Goal: Check status: Check status

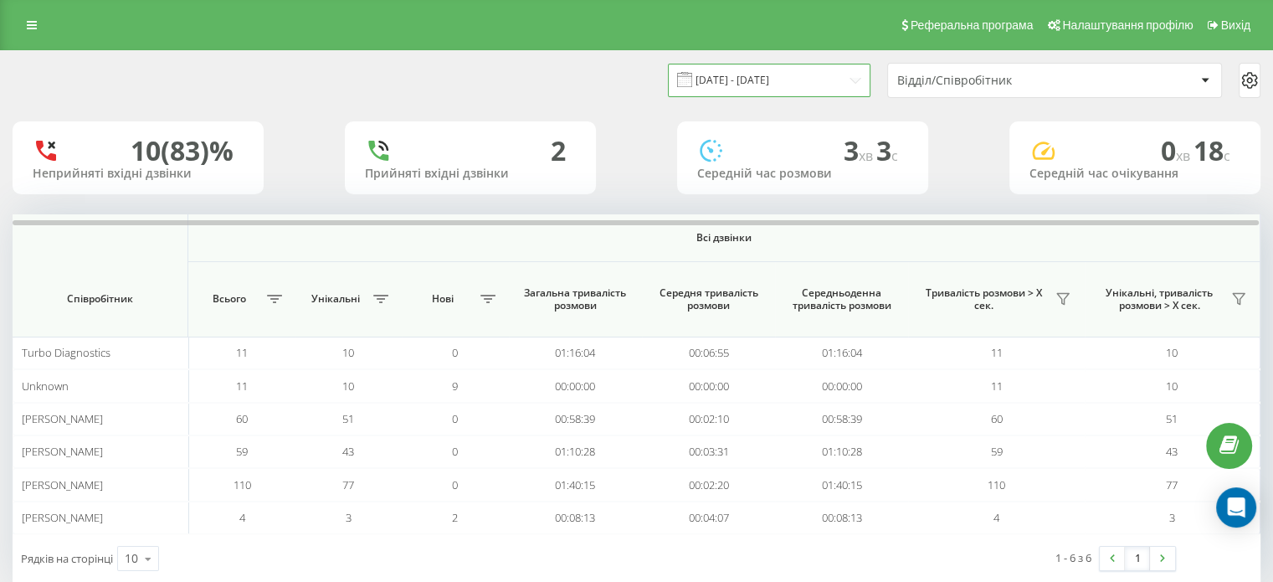
click at [798, 66] on input "[DATE] - [DATE]" at bounding box center [769, 80] width 203 height 33
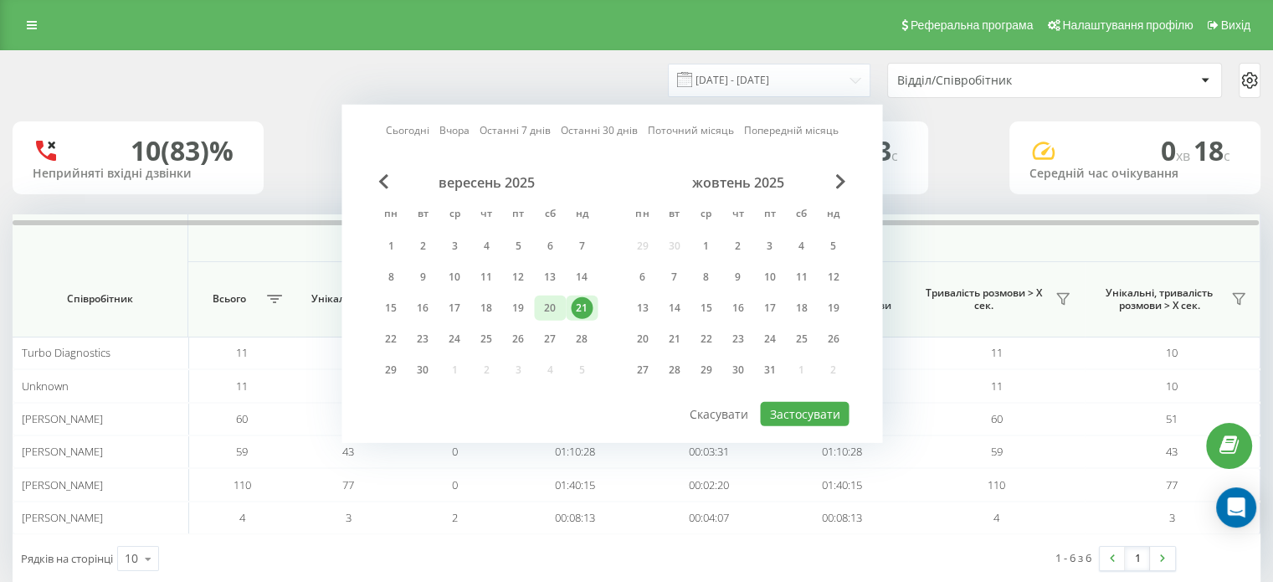
click at [547, 304] on div "20" at bounding box center [550, 308] width 22 height 22
click at [778, 405] on button "Застосувати" at bounding box center [804, 414] width 89 height 24
type input "[DATE] - [DATE]"
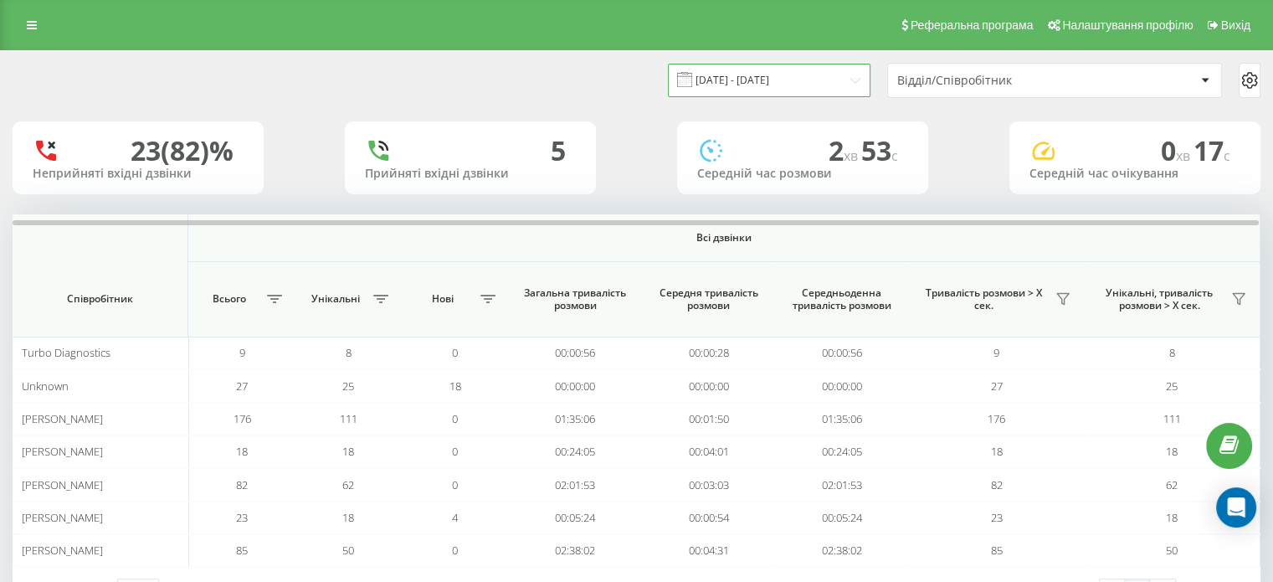
click at [756, 67] on input "[DATE] - [DATE]" at bounding box center [769, 80] width 203 height 33
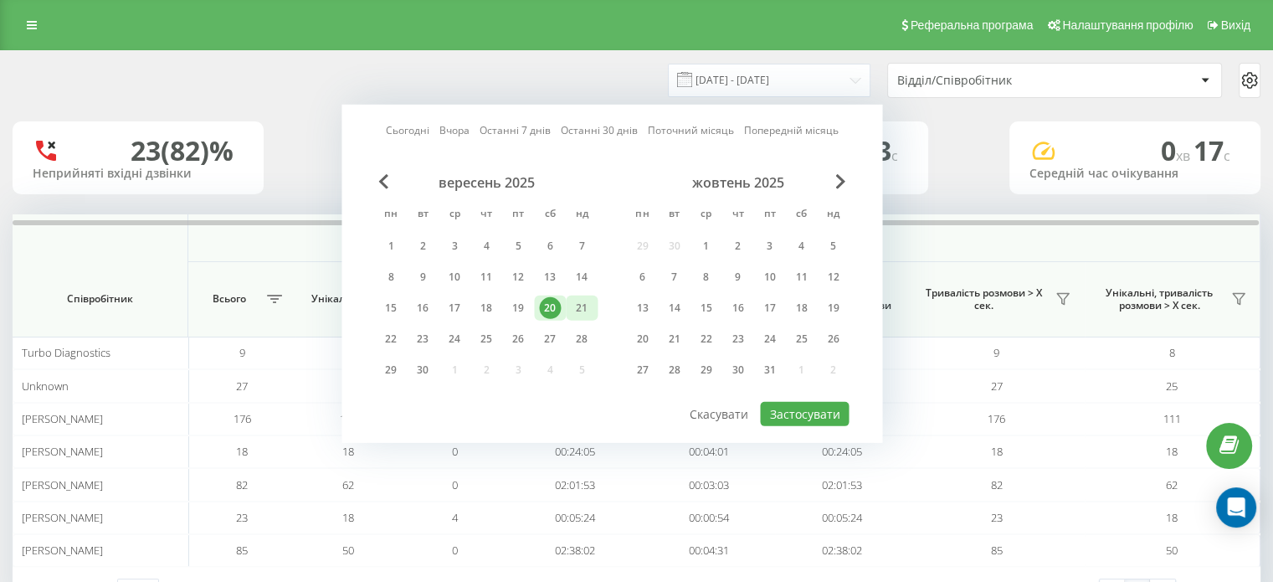
click at [588, 305] on div "21" at bounding box center [582, 308] width 22 height 22
click at [777, 415] on button "Застосувати" at bounding box center [804, 414] width 89 height 24
type input "[DATE] - [DATE]"
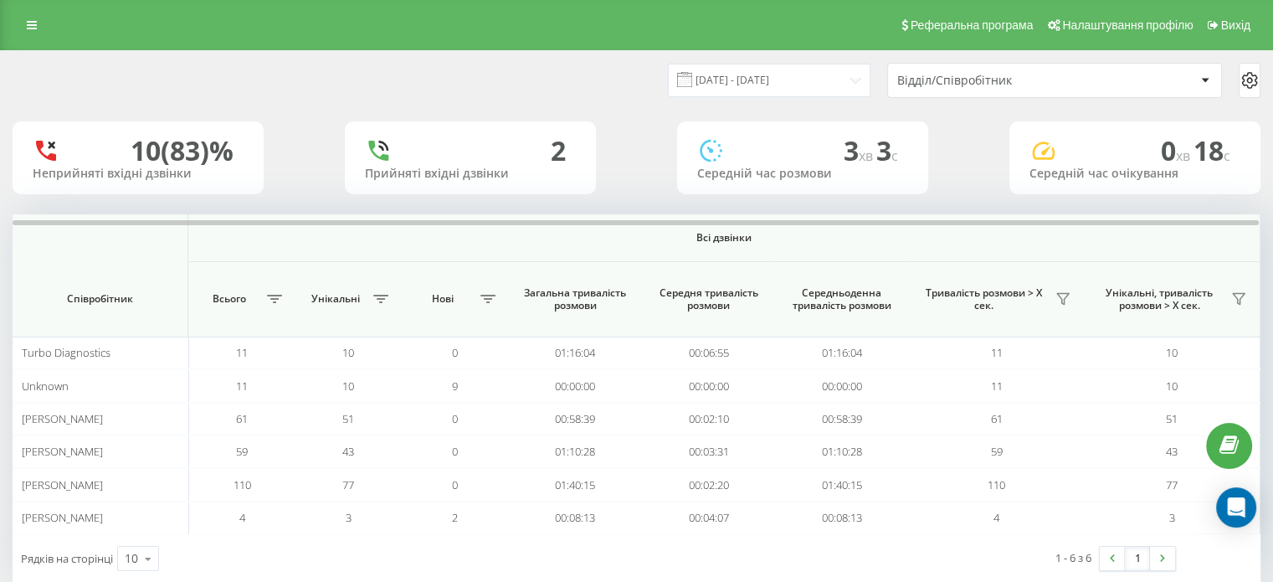
scroll to position [32, 0]
click at [756, 84] on input "[DATE] - [DATE]" at bounding box center [769, 80] width 203 height 33
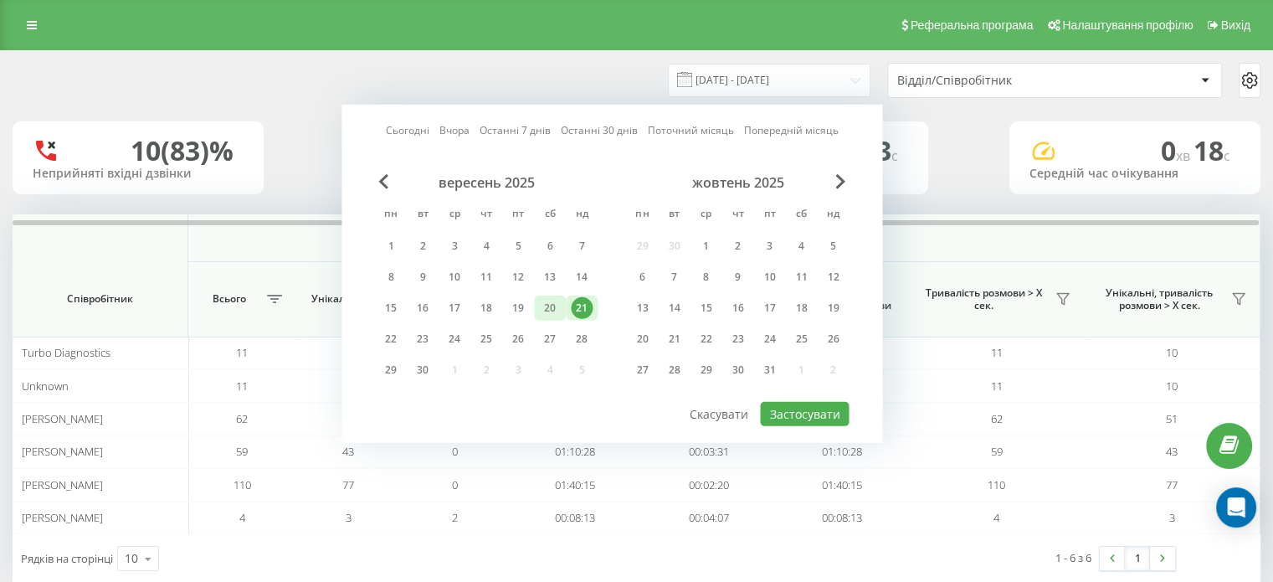
click at [542, 311] on div "20" at bounding box center [550, 308] width 22 height 22
click at [799, 404] on button "Застосувати" at bounding box center [804, 414] width 89 height 24
type input "[DATE] - [DATE]"
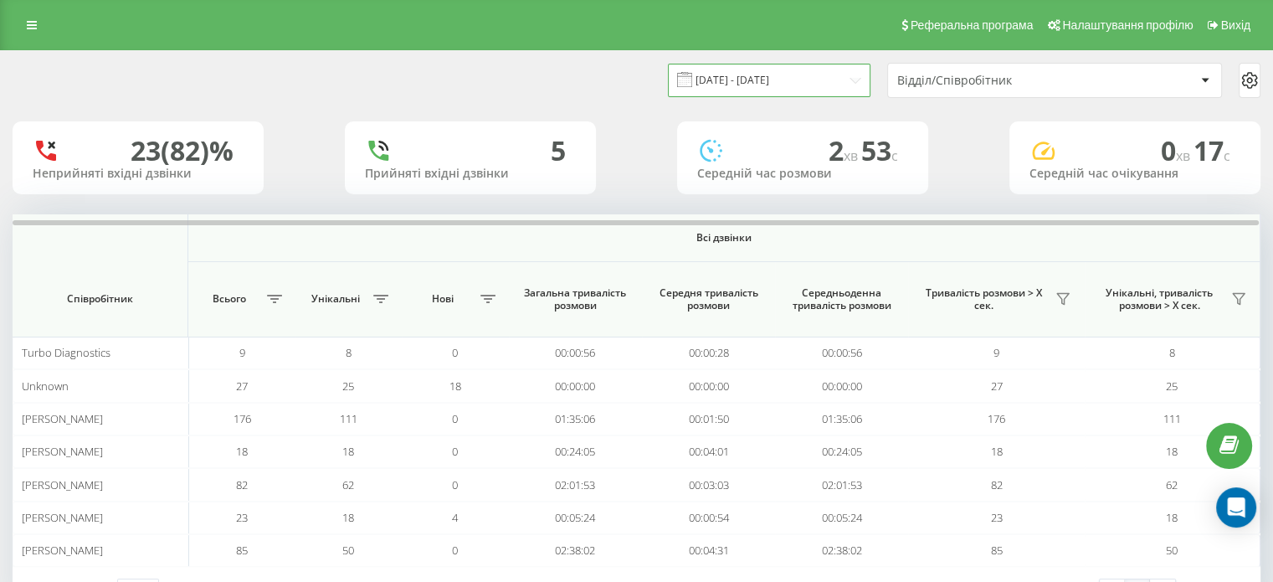
click at [765, 76] on input "[DATE] - [DATE]" at bounding box center [769, 80] width 203 height 33
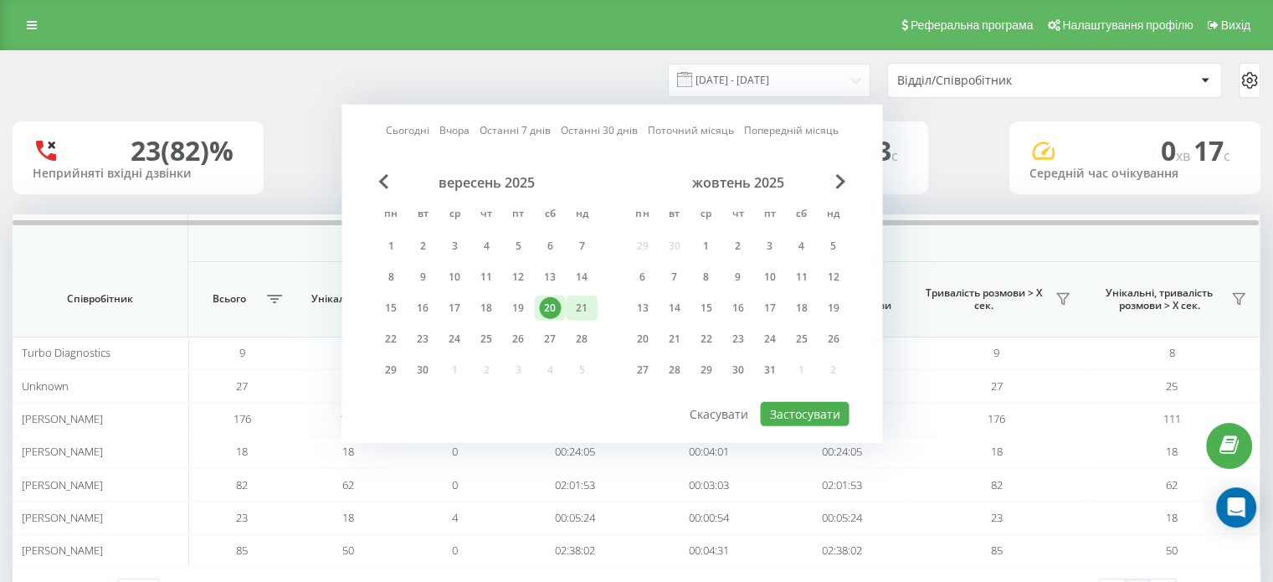
click at [579, 305] on div "21" at bounding box center [582, 308] width 22 height 22
click at [828, 410] on button "Застосувати" at bounding box center [804, 414] width 89 height 24
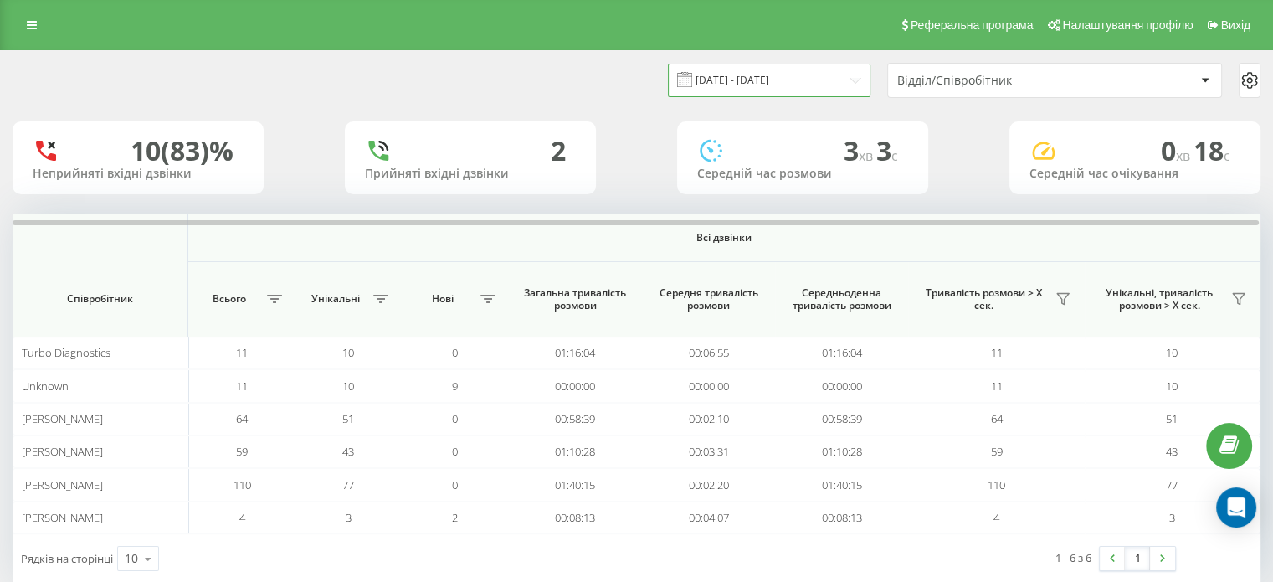
click at [725, 78] on input "[DATE] - [DATE]" at bounding box center [769, 80] width 203 height 33
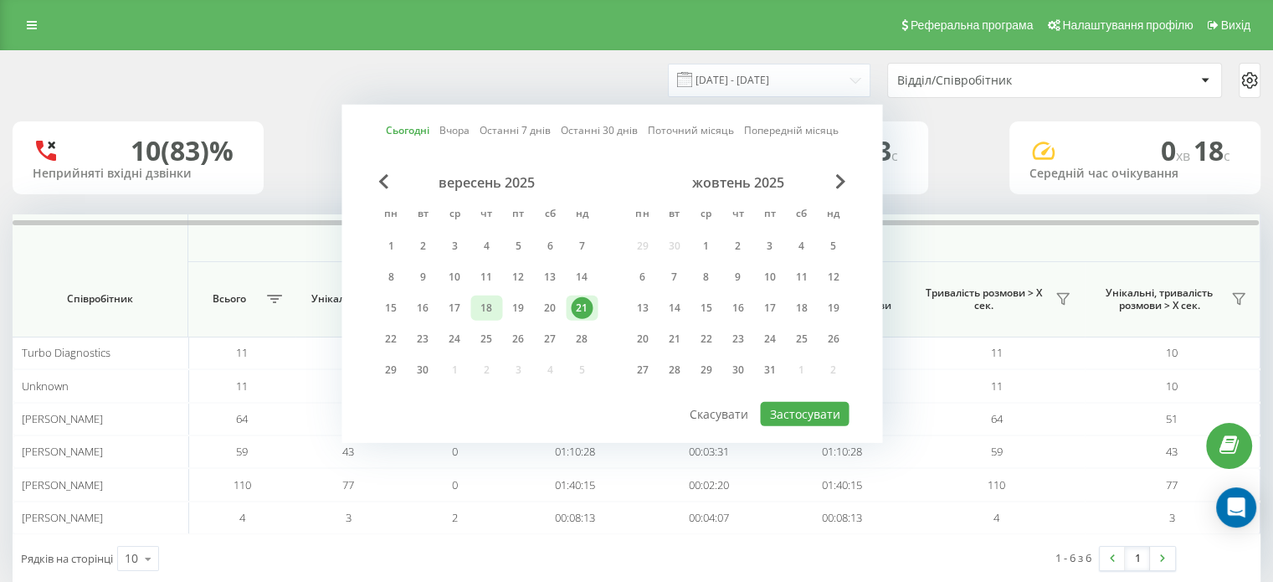
click at [482, 307] on div "18" at bounding box center [486, 308] width 22 height 22
click at [793, 413] on button "Застосувати" at bounding box center [804, 414] width 89 height 24
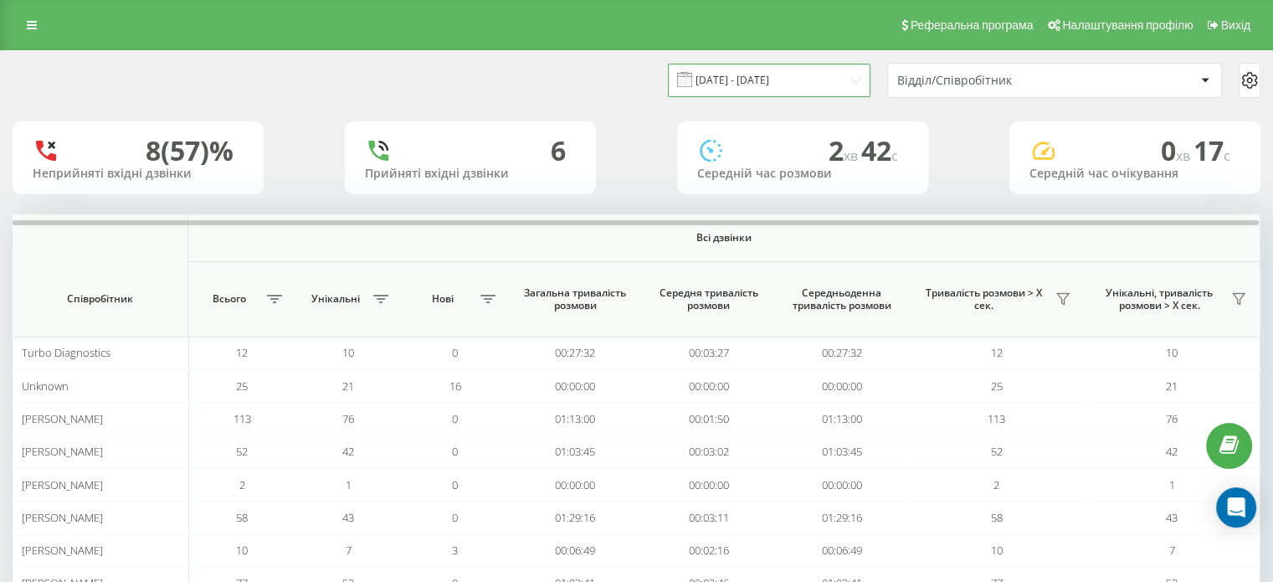
click at [738, 80] on input "[DATE] - [DATE]" at bounding box center [769, 80] width 203 height 33
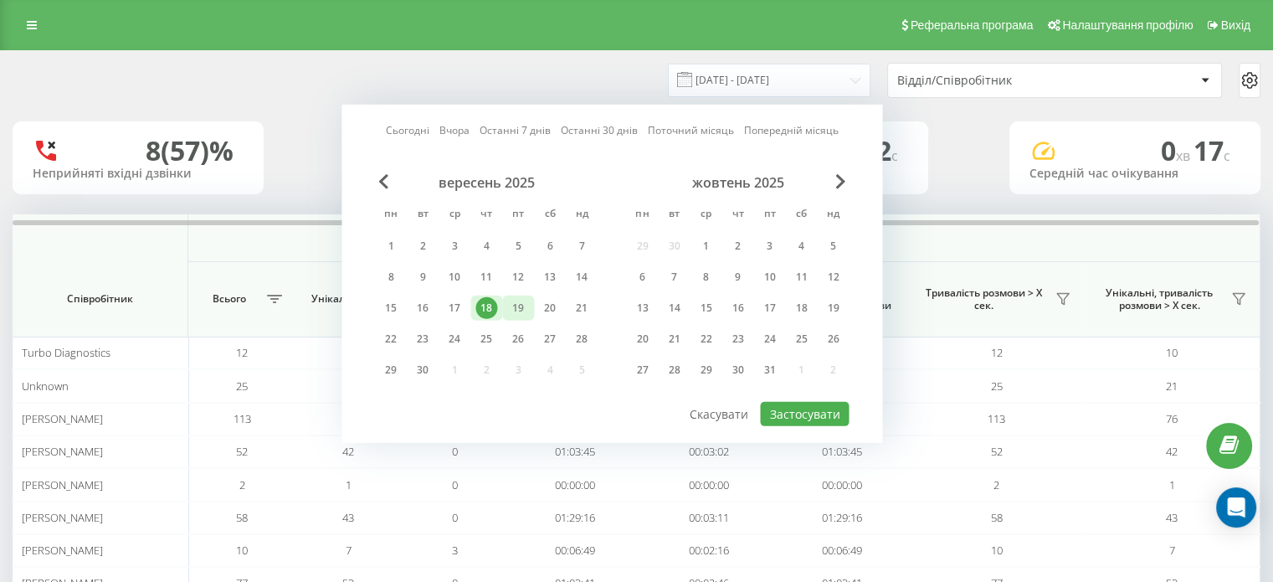
click at [514, 300] on div "19" at bounding box center [518, 308] width 22 height 22
click at [767, 410] on button "Застосувати" at bounding box center [804, 414] width 89 height 24
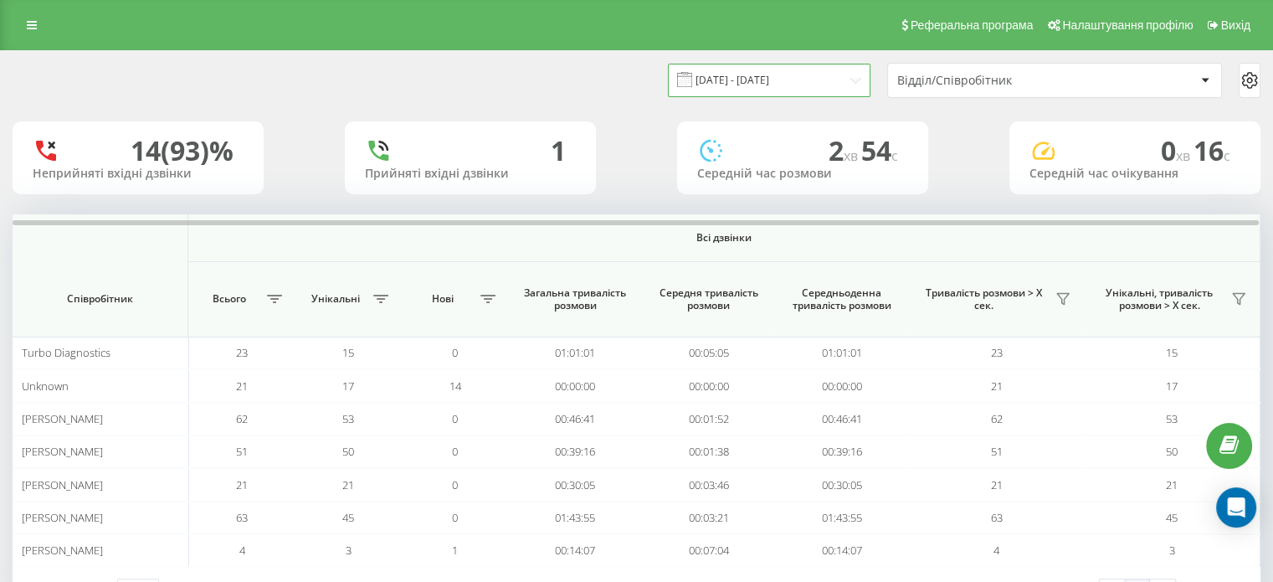
click at [762, 85] on input "[DATE] - [DATE]" at bounding box center [769, 80] width 203 height 33
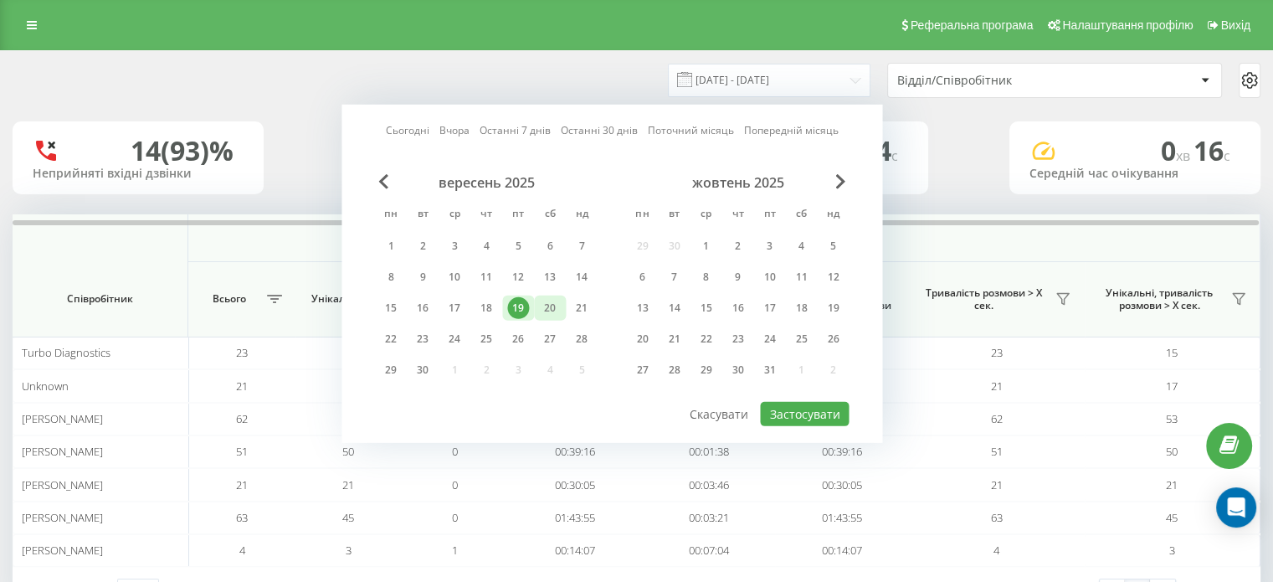
click at [549, 314] on div "20" at bounding box center [550, 308] width 22 height 22
click at [817, 409] on button "Застосувати" at bounding box center [804, 414] width 89 height 24
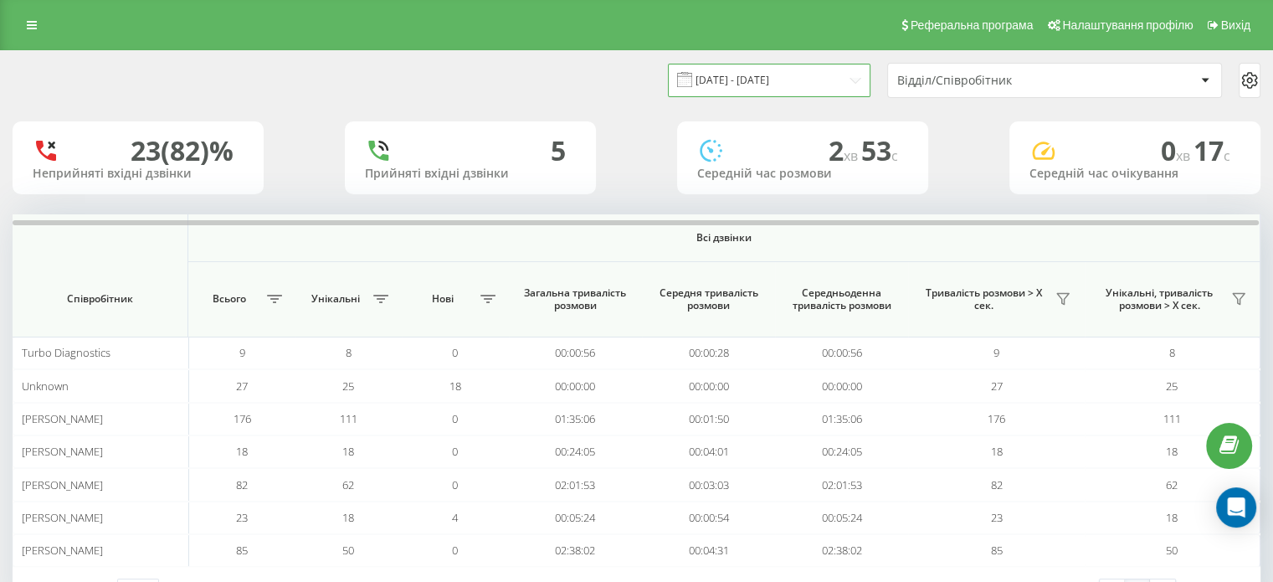
click at [784, 77] on input "[DATE] - [DATE]" at bounding box center [769, 80] width 203 height 33
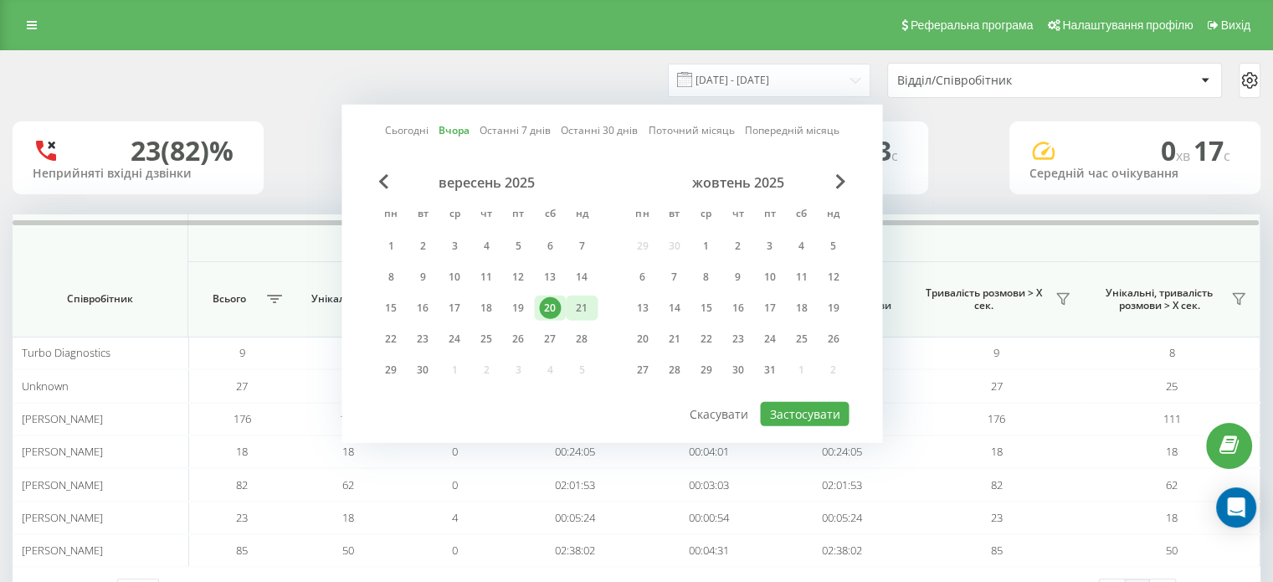
click at [587, 314] on div "21" at bounding box center [582, 308] width 22 height 22
click at [793, 404] on button "Застосувати" at bounding box center [804, 414] width 89 height 24
type input "[DATE] - [DATE]"
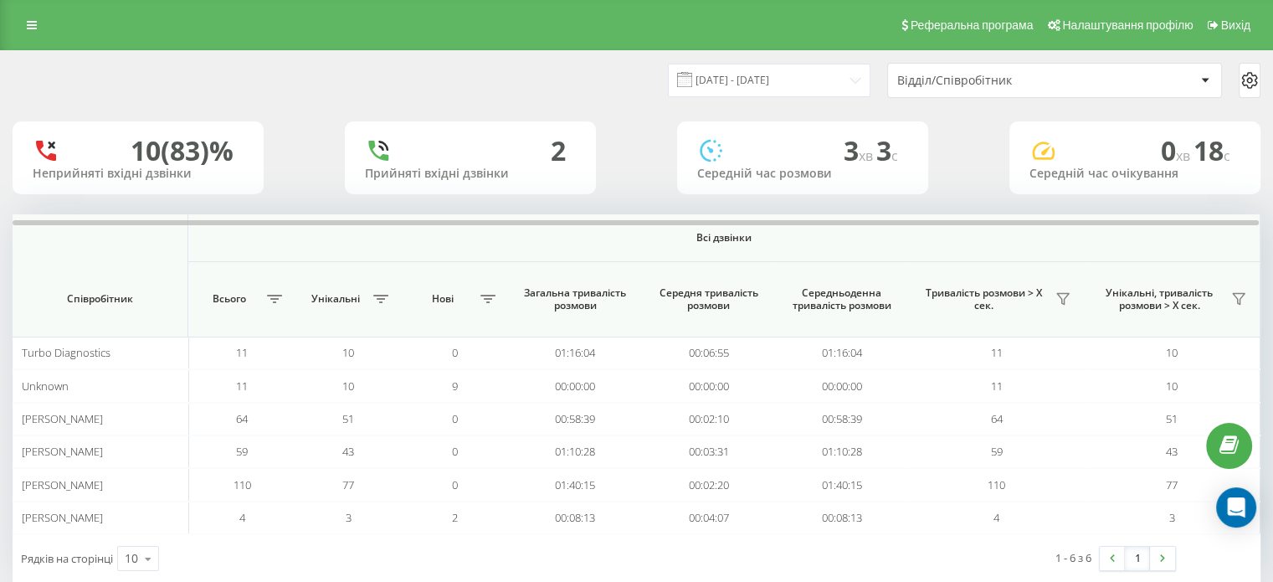
scroll to position [32, 0]
